Goal: Task Accomplishment & Management: Manage account settings

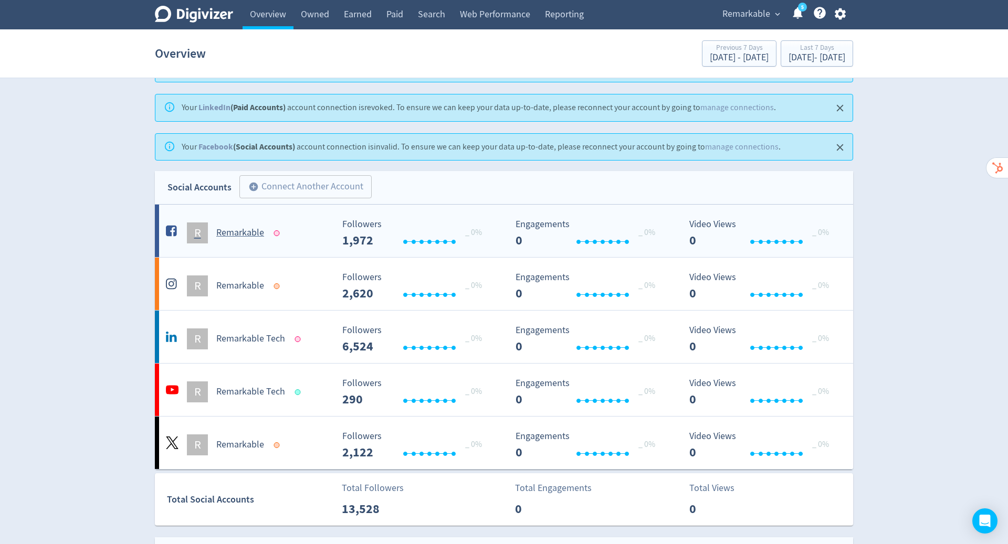
scroll to position [71, 0]
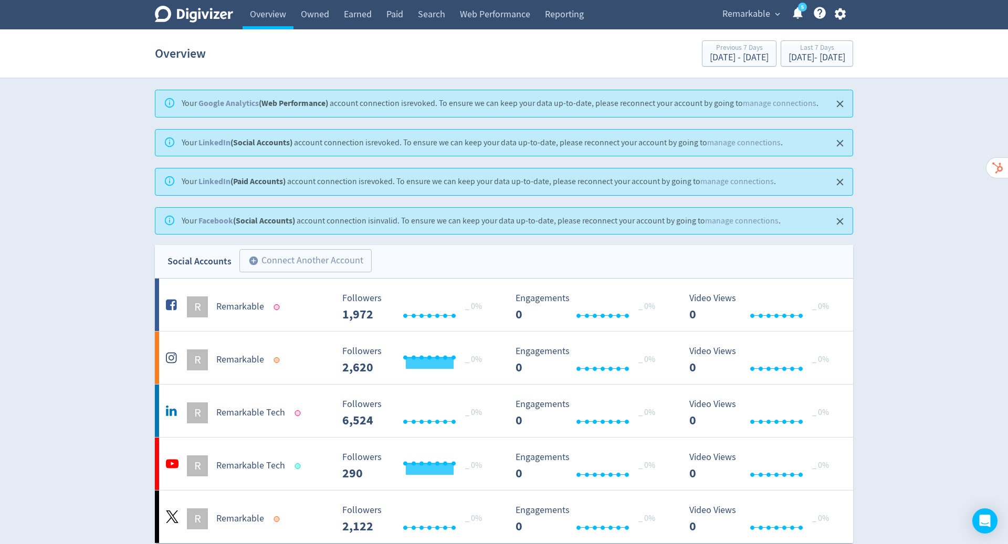
click at [738, 20] on span "Remarkable" at bounding box center [746, 14] width 48 height 17
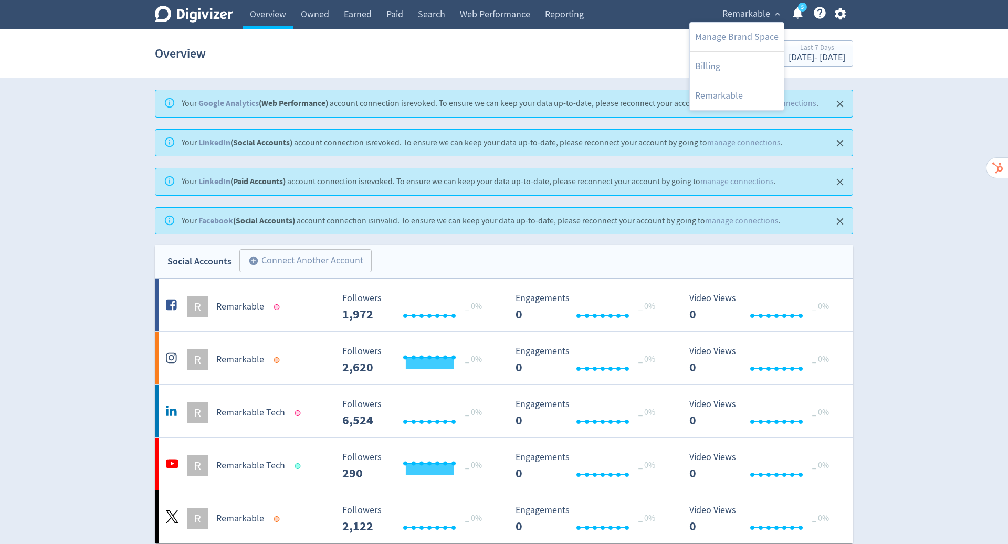
click at [841, 17] on div at bounding box center [504, 272] width 1008 height 544
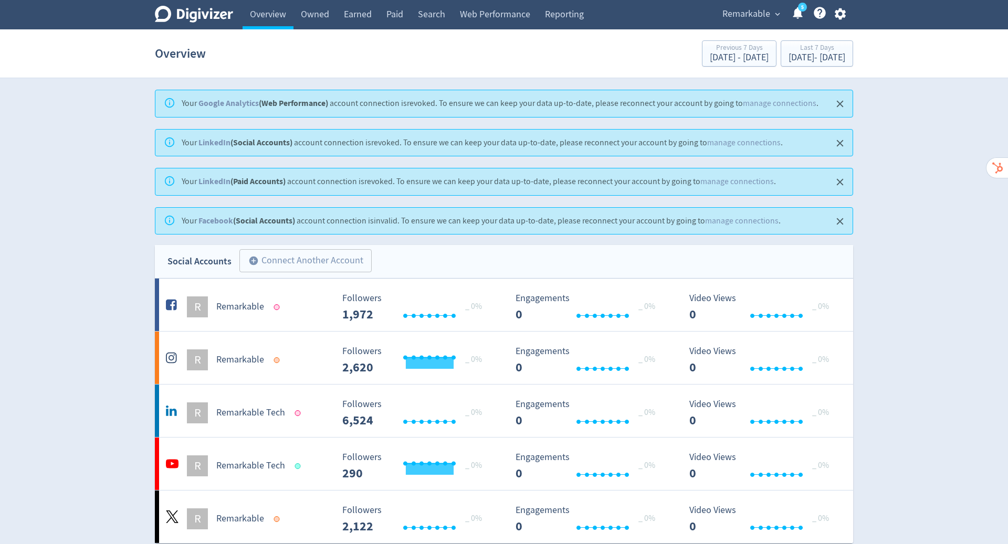
click at [838, 17] on icon "button" at bounding box center [839, 14] width 11 height 12
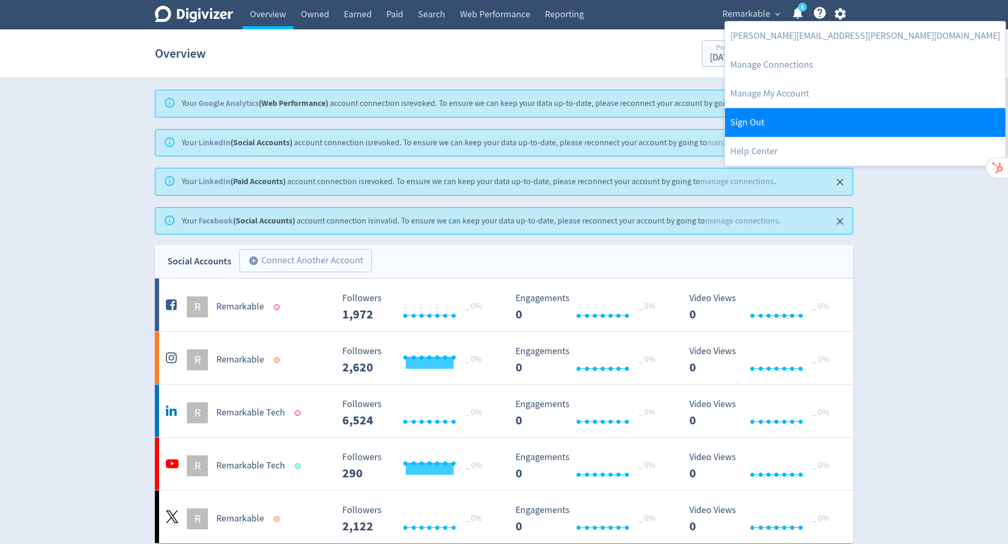
click at [776, 123] on link "Sign Out" at bounding box center [865, 122] width 280 height 29
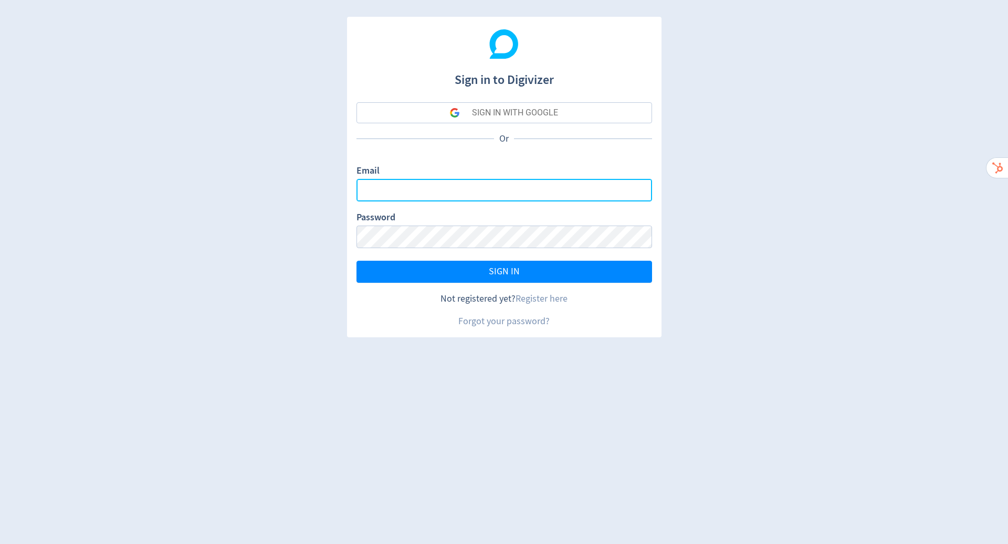
click at [521, 194] on input "Email" at bounding box center [504, 190] width 296 height 23
type input "hugo.mcmanus@digivizer.com"
